Goal: Task Accomplishment & Management: Use online tool/utility

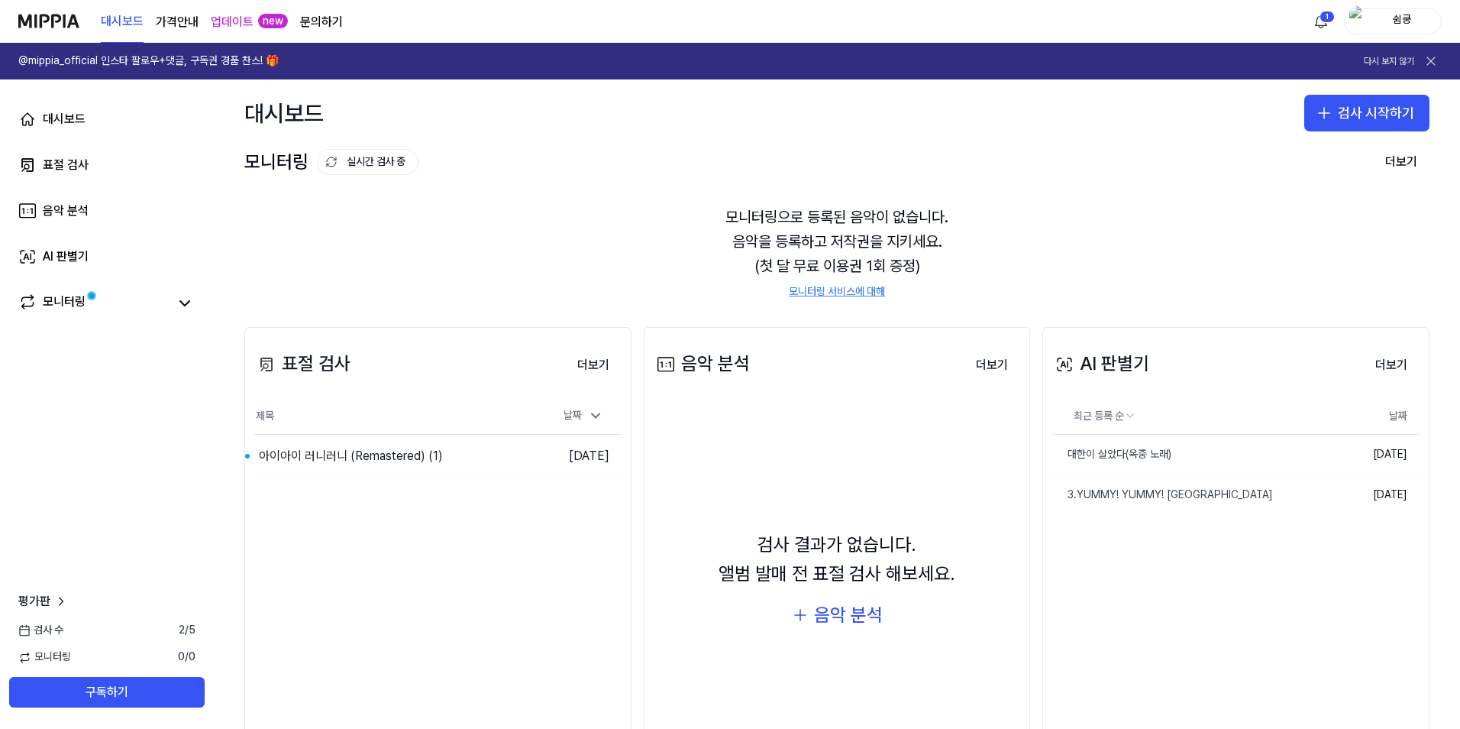
scroll to position [83, 0]
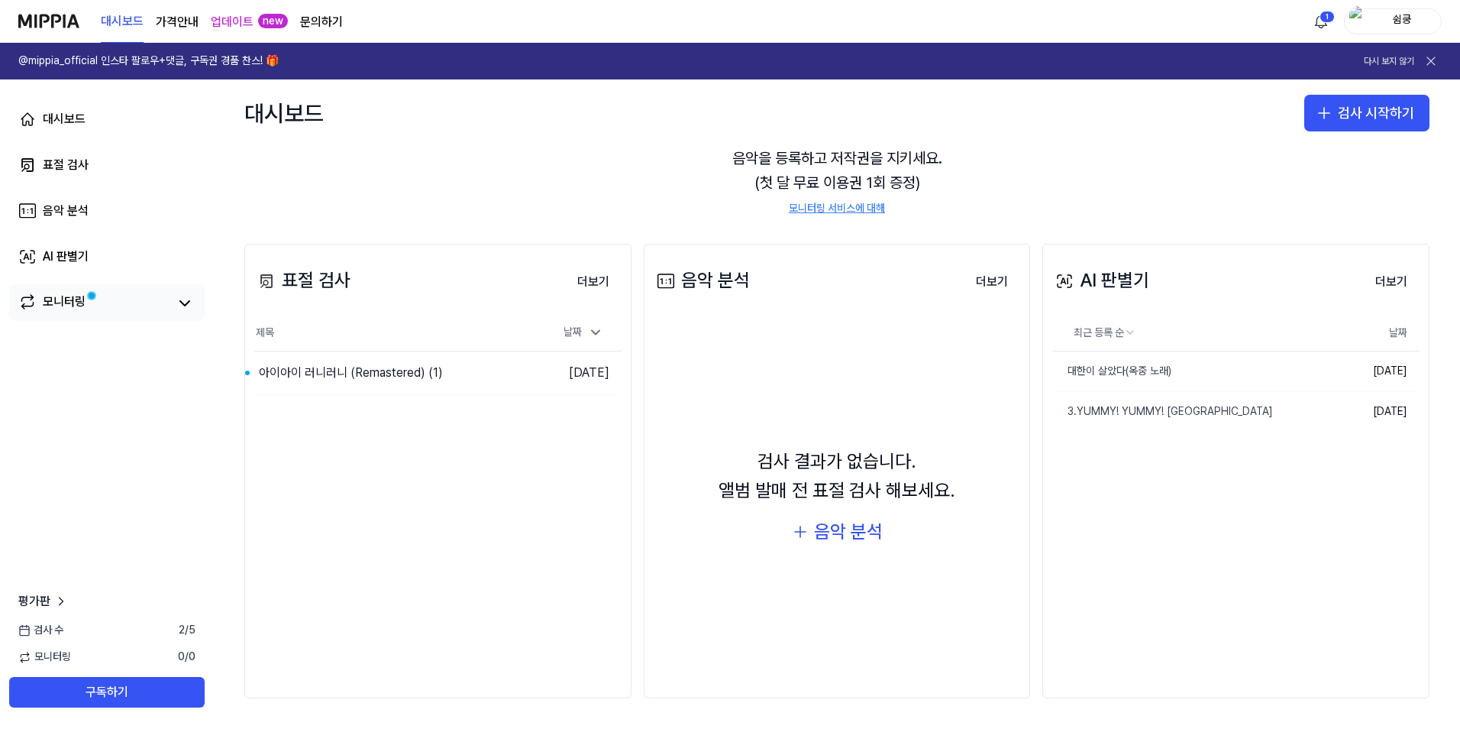
click at [96, 297] on span at bounding box center [91, 296] width 10 height 10
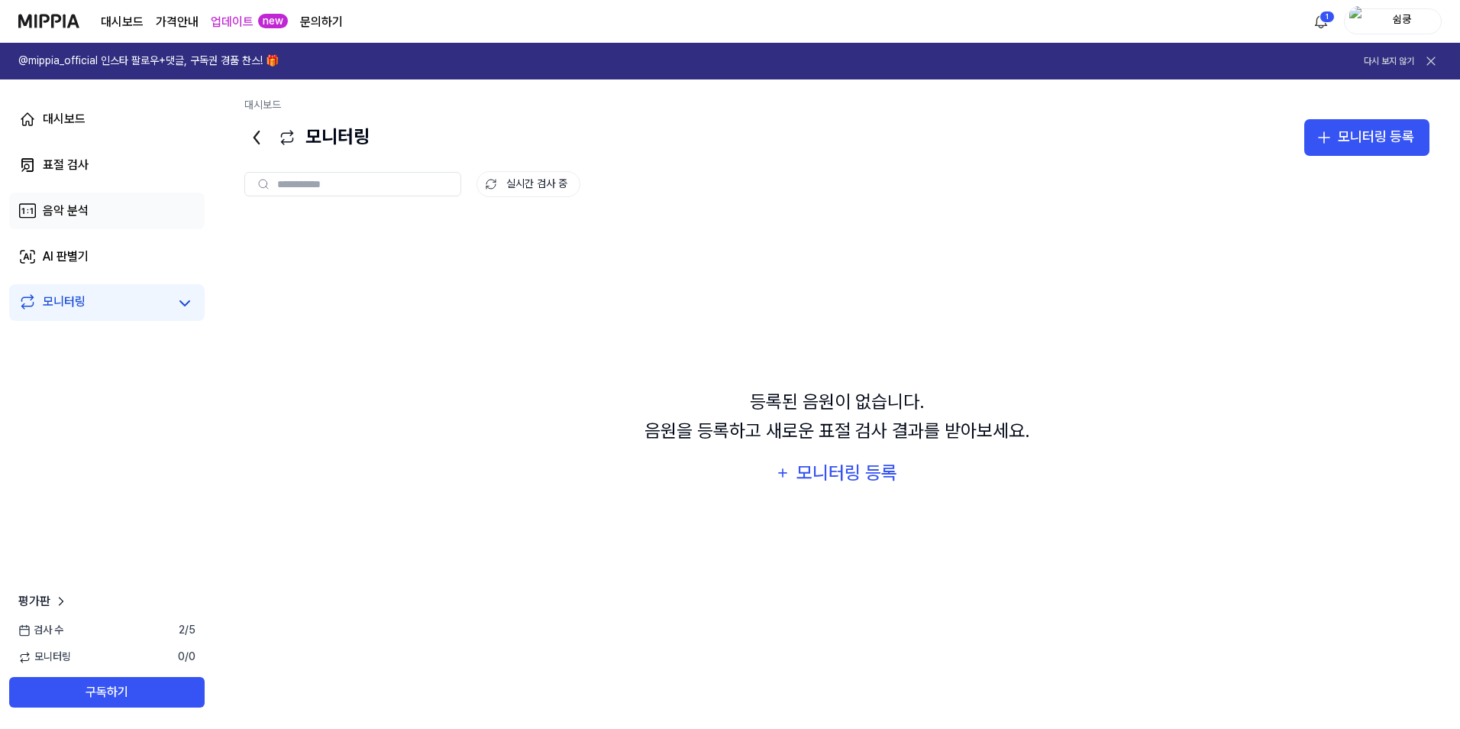
click at [82, 216] on div "음악 분석" at bounding box center [66, 211] width 46 height 18
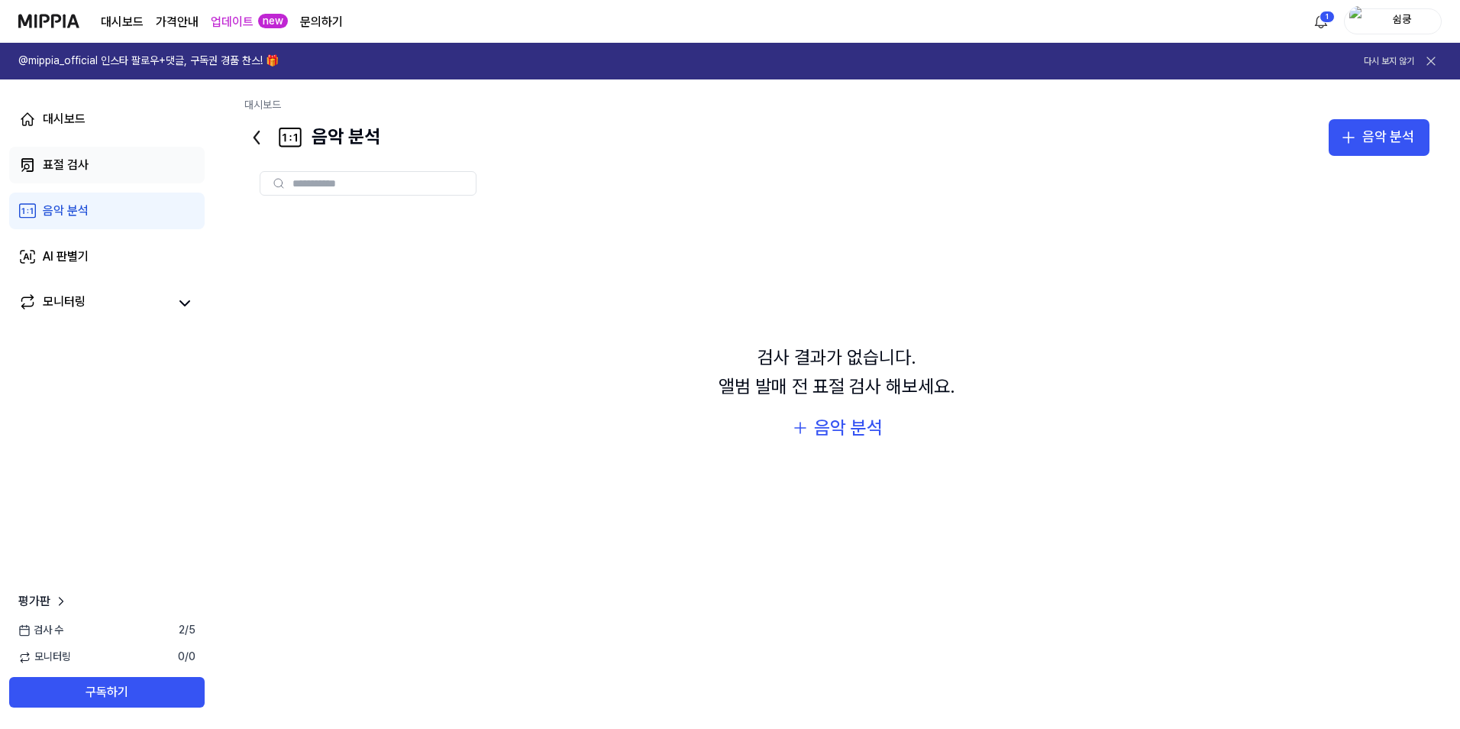
click at [76, 154] on link "표절 검사" at bounding box center [107, 165] width 196 height 37
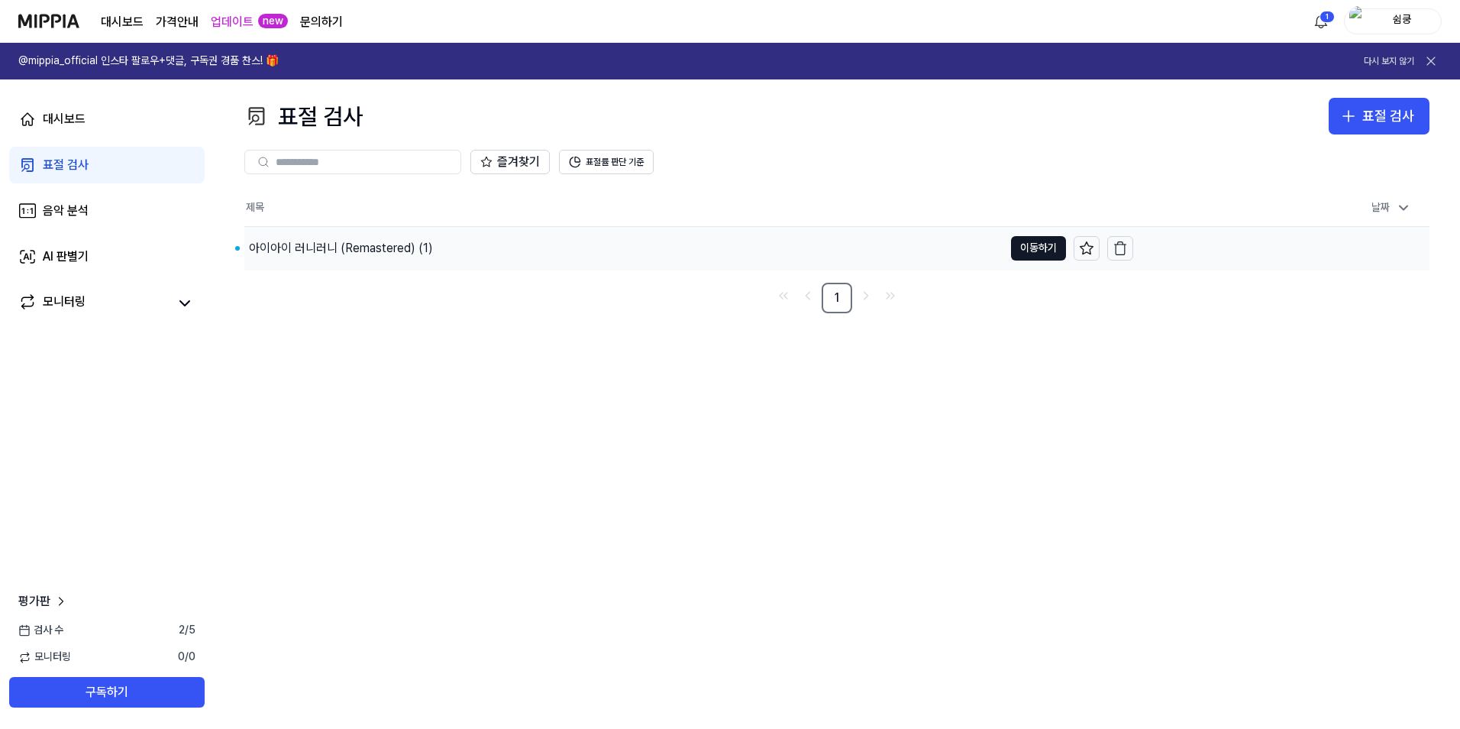
click at [350, 243] on div "아이아이 러니러니 (Remastered) (1)" at bounding box center [341, 248] width 184 height 18
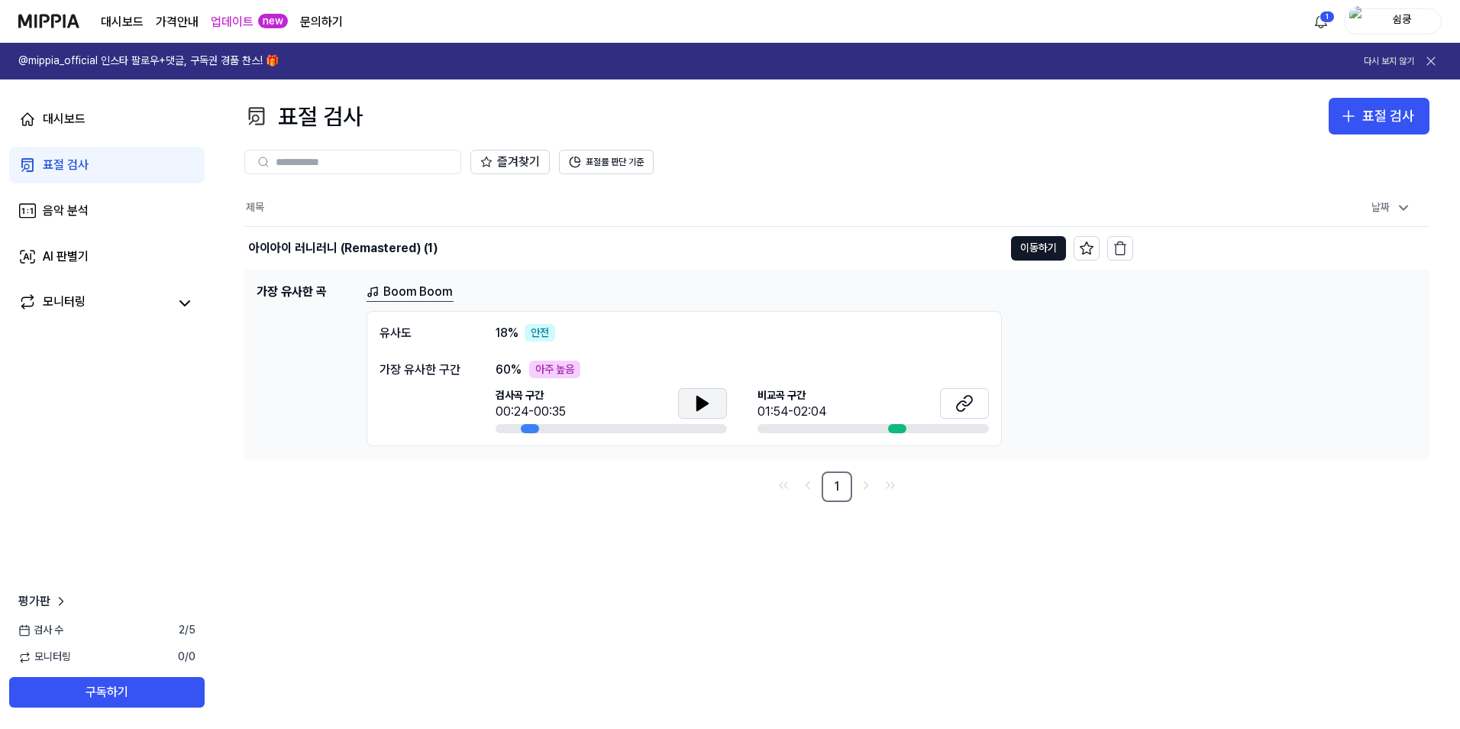
click at [696, 399] on icon at bounding box center [703, 403] width 18 height 18
click at [978, 408] on button at bounding box center [964, 403] width 49 height 31
